Goal: Task Accomplishment & Management: Use online tool/utility

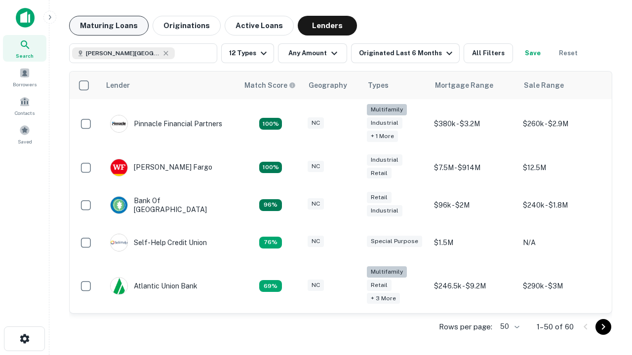
click at [109, 26] on button "Maturing Loans" at bounding box center [108, 26] width 79 height 20
